Goal: Task Accomplishment & Management: Manage account settings

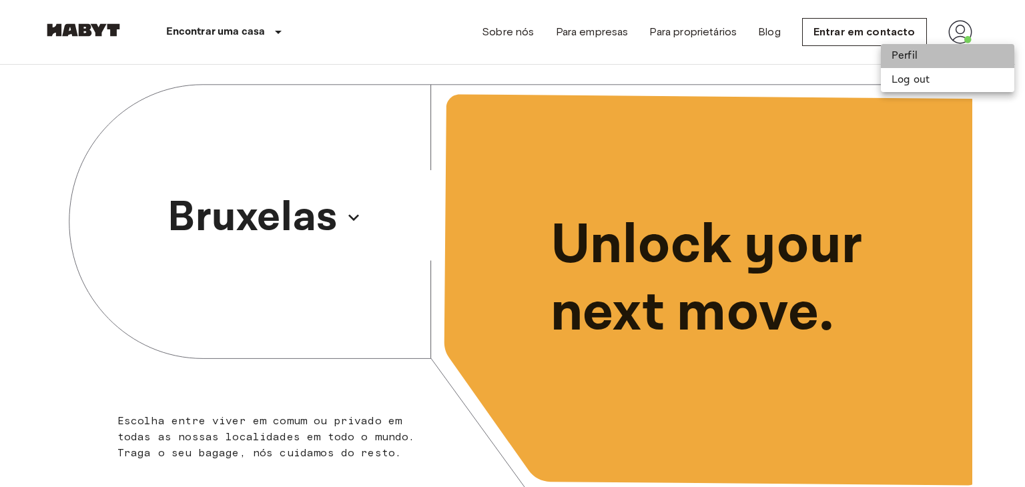
drag, startPoint x: 906, startPoint y: 54, endPoint x: 995, endPoint y: 191, distance: 163.9
click at [906, 56] on li "Perfil" at bounding box center [947, 56] width 133 height 24
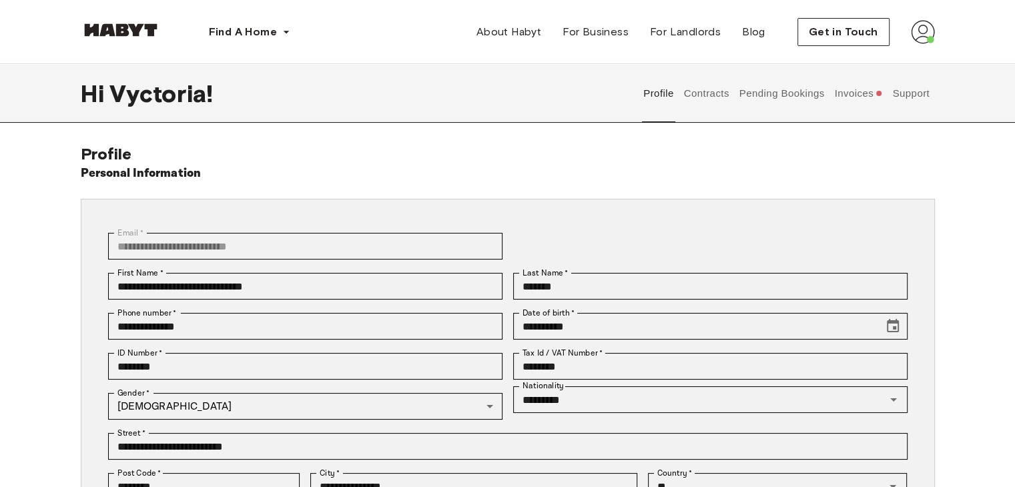
click at [843, 97] on button "Invoices" at bounding box center [858, 93] width 51 height 59
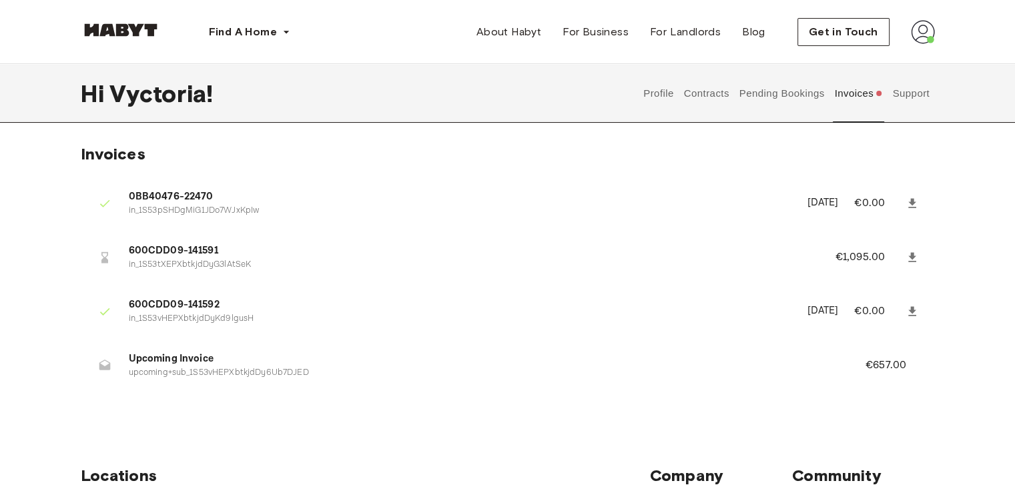
click at [204, 266] on p "in_1S53tXEPXbtkjdDyG3lAtSeK" at bounding box center [466, 265] width 674 height 13
click at [859, 256] on p "€1,095.00" at bounding box center [868, 258] width 67 height 16
